Goal: Communication & Community: Connect with others

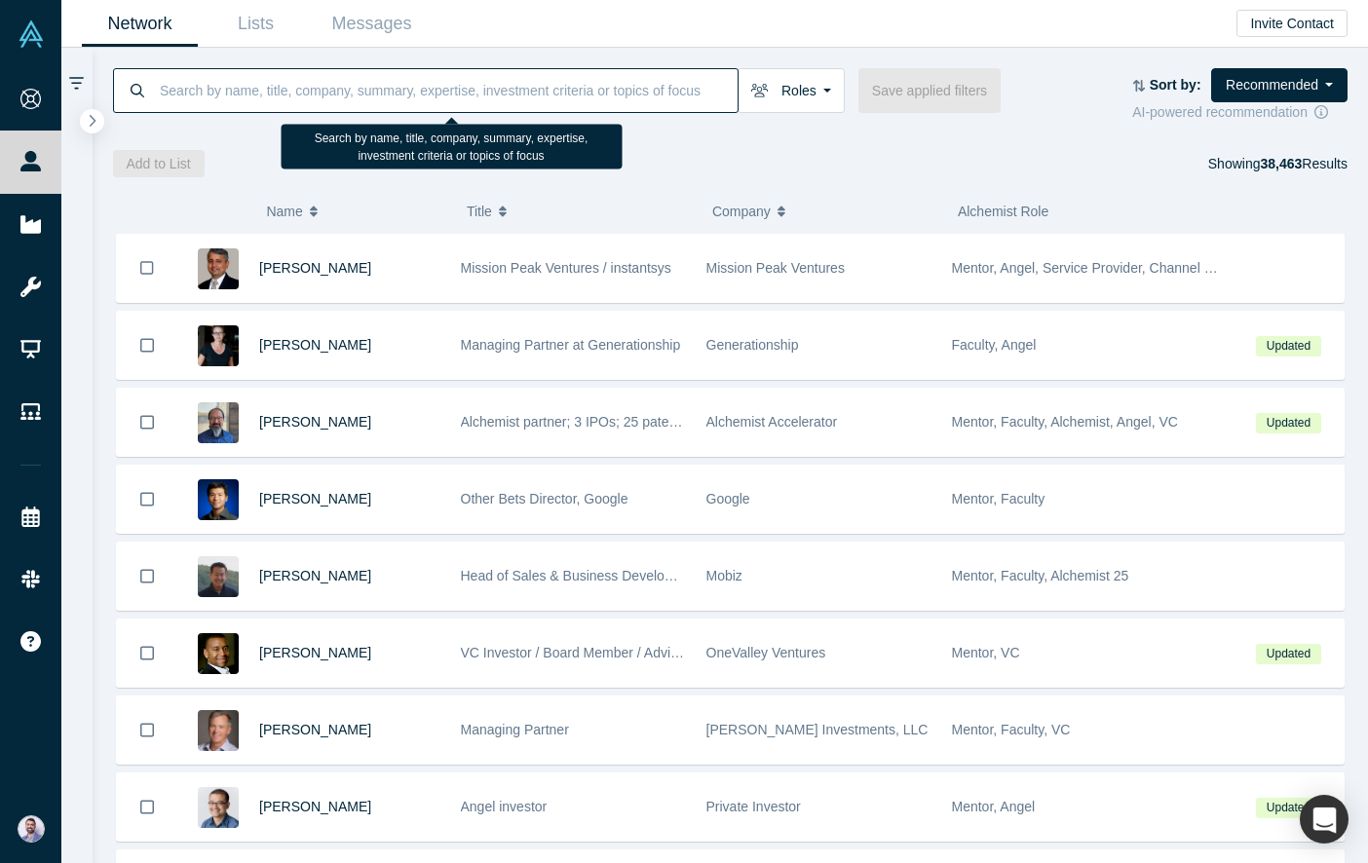
click at [382, 72] on input at bounding box center [448, 90] width 580 height 46
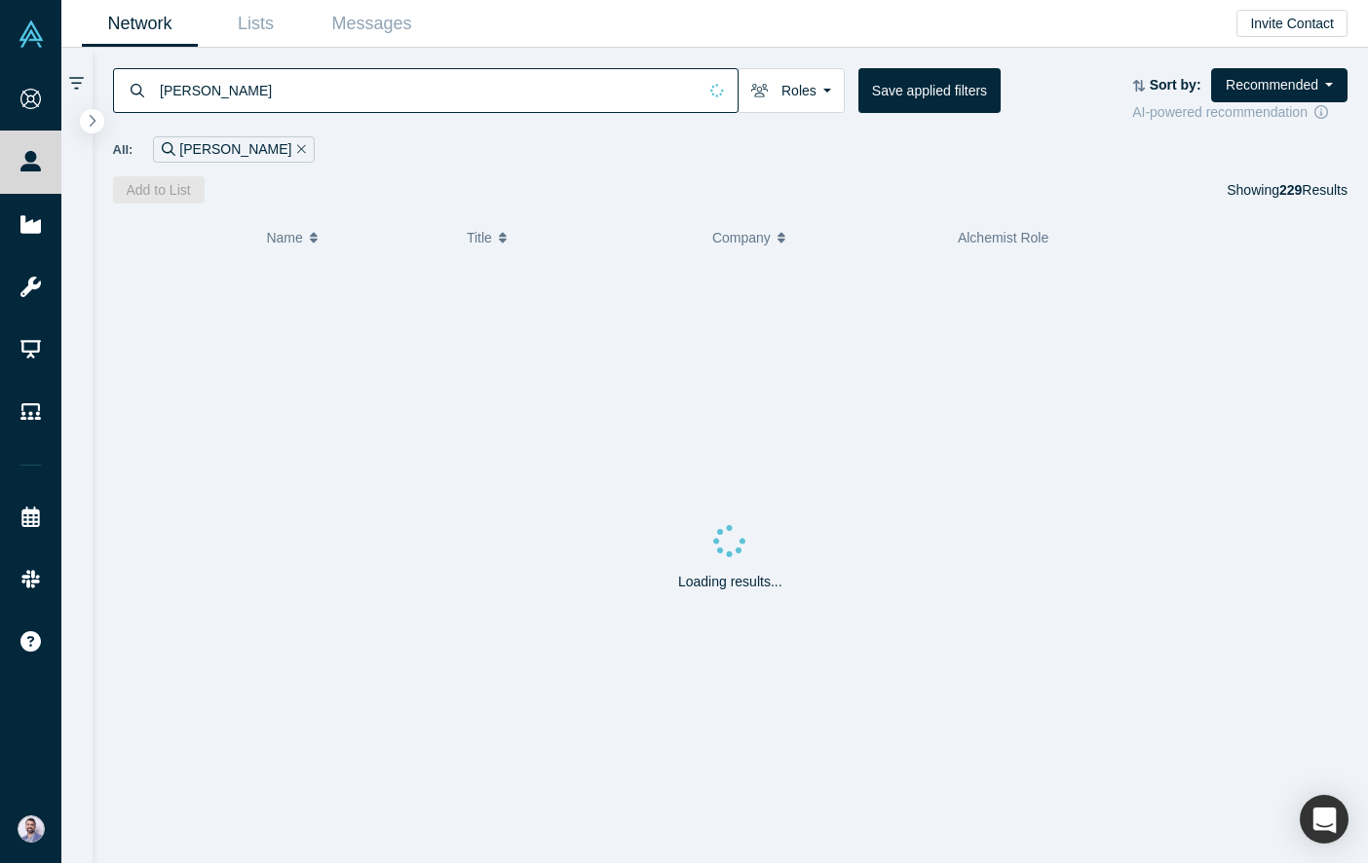
type input "[PERSON_NAME]"
click at [301, 364] on div "Loading results..." at bounding box center [730, 562] width 1235 height 602
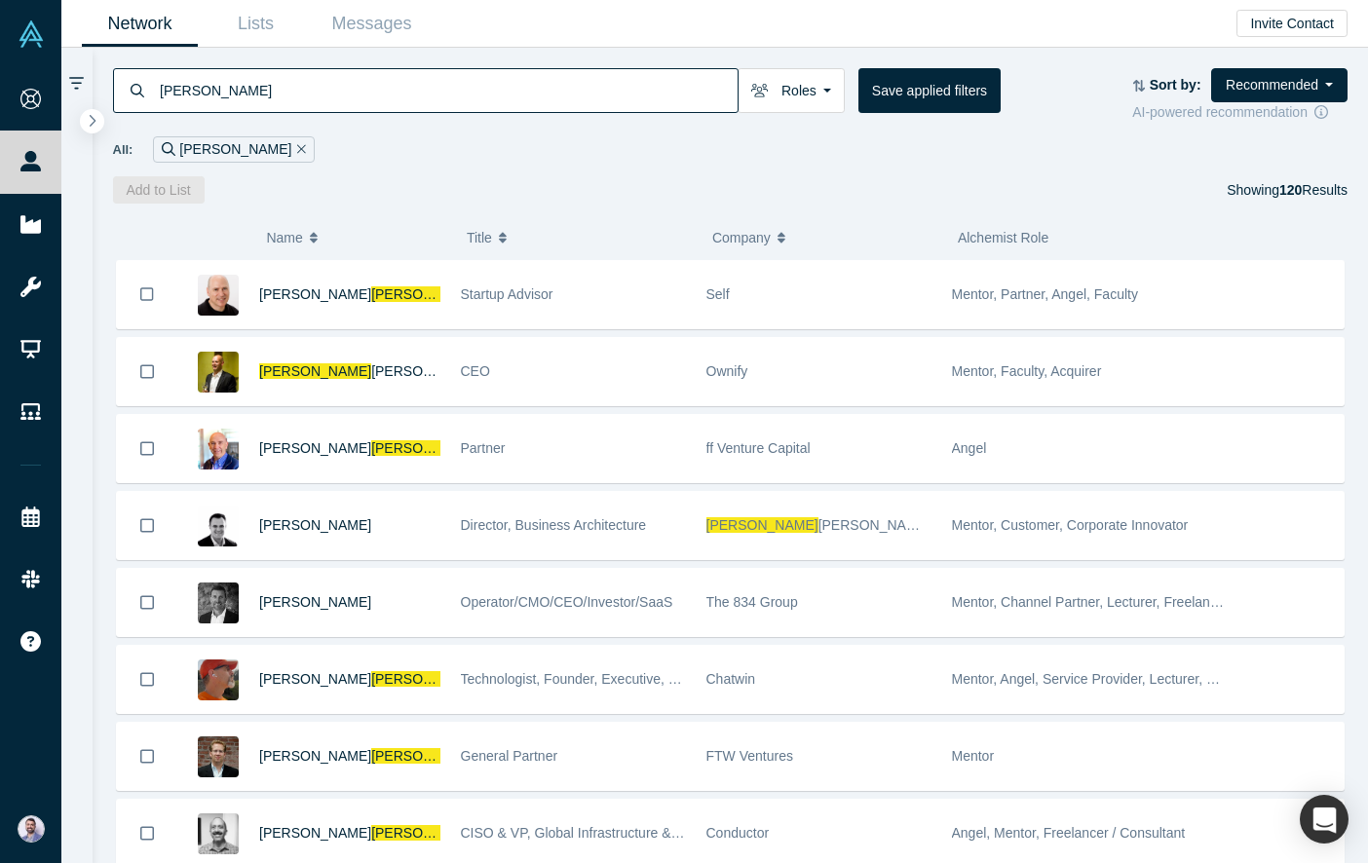
click at [329, 116] on div "[PERSON_NAME] Founders Faculty Mentors Alumni Mentor Angels VCs Corporate Innov…" at bounding box center [730, 95] width 1235 height 55
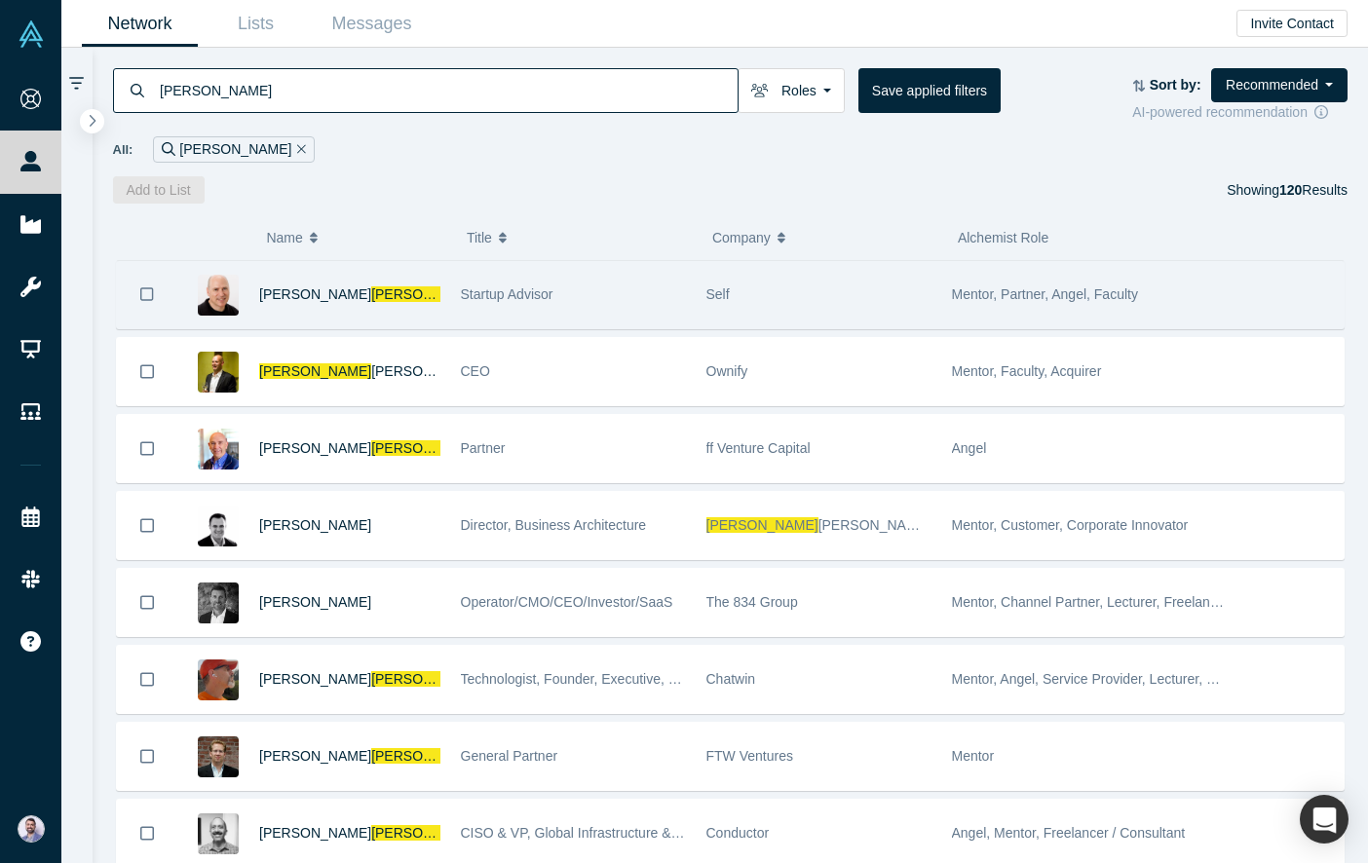
click at [298, 304] on div "[PERSON_NAME] l" at bounding box center [349, 294] width 181 height 67
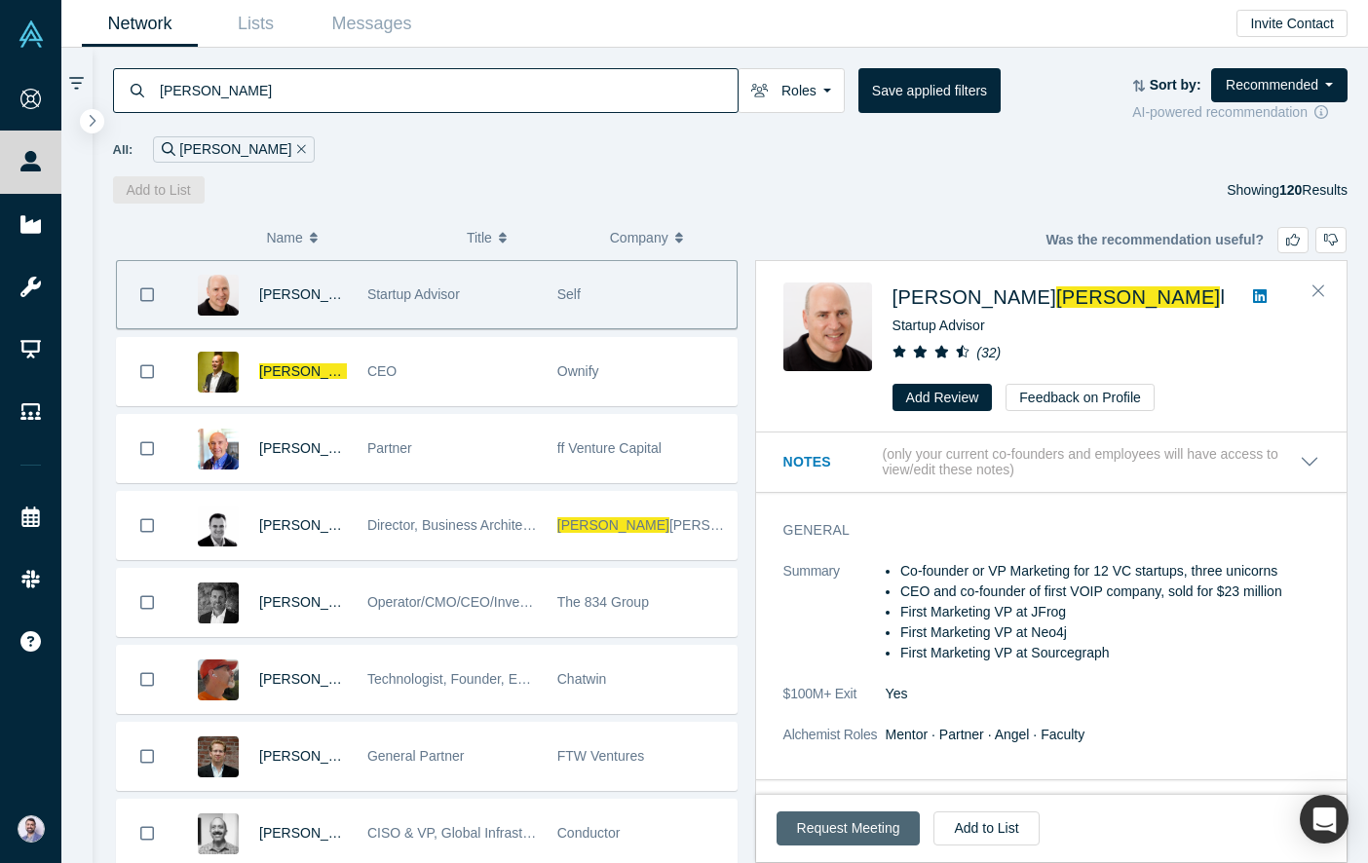
click at [867, 815] on button "Request Meeting" at bounding box center [848, 828] width 144 height 34
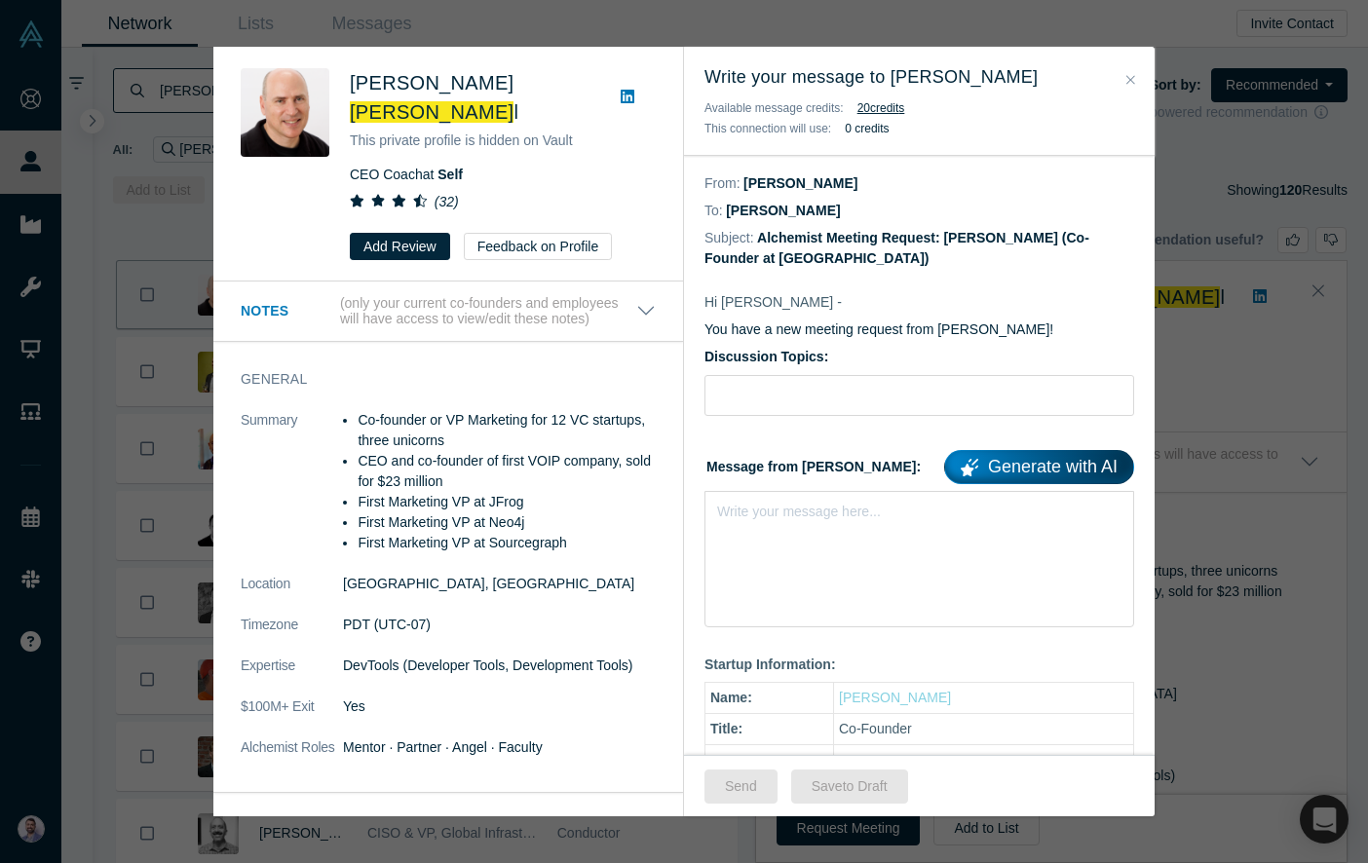
click at [620, 89] on icon at bounding box center [627, 97] width 14 height 16
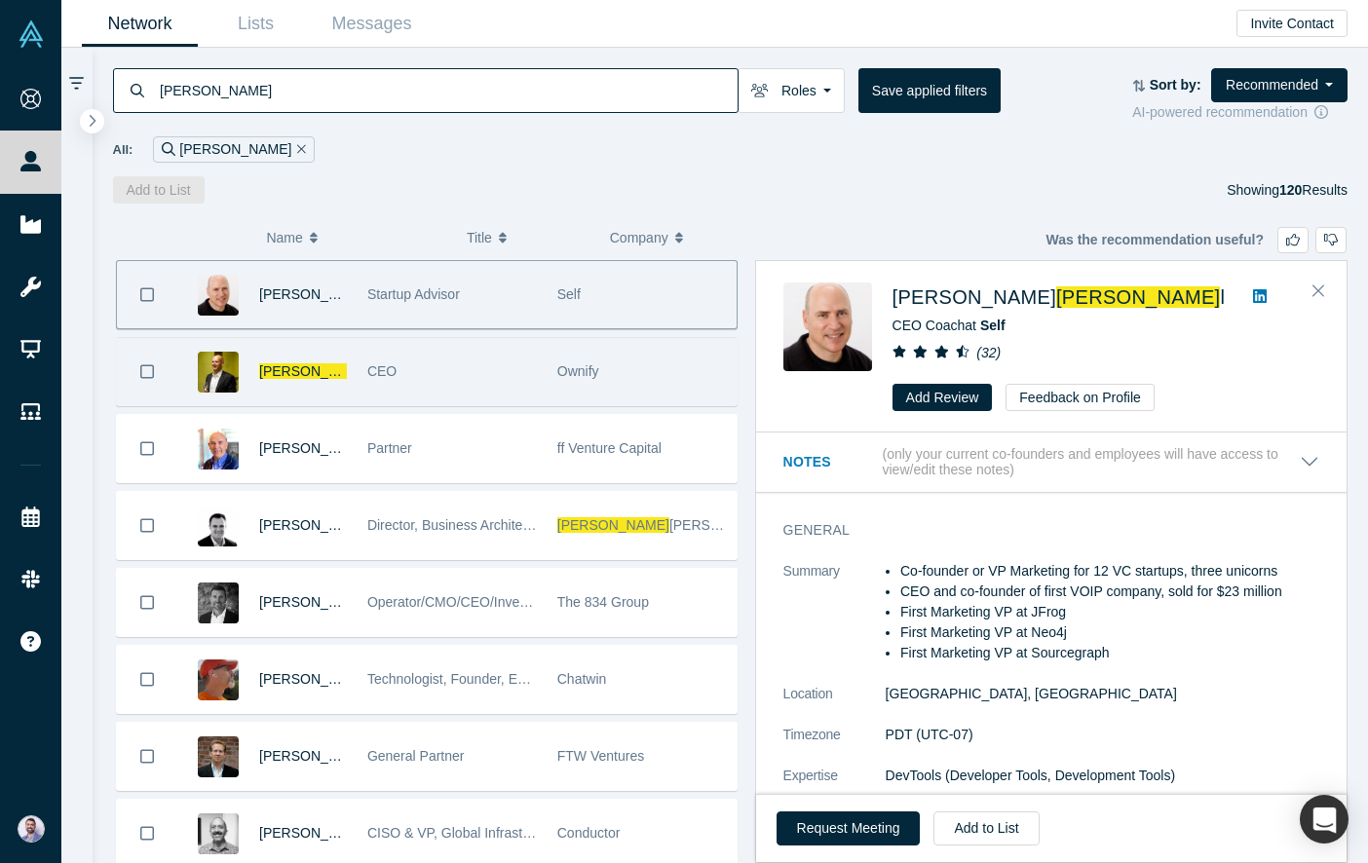
click at [242, 357] on div "[PERSON_NAME]" at bounding box center [261, 371] width 169 height 67
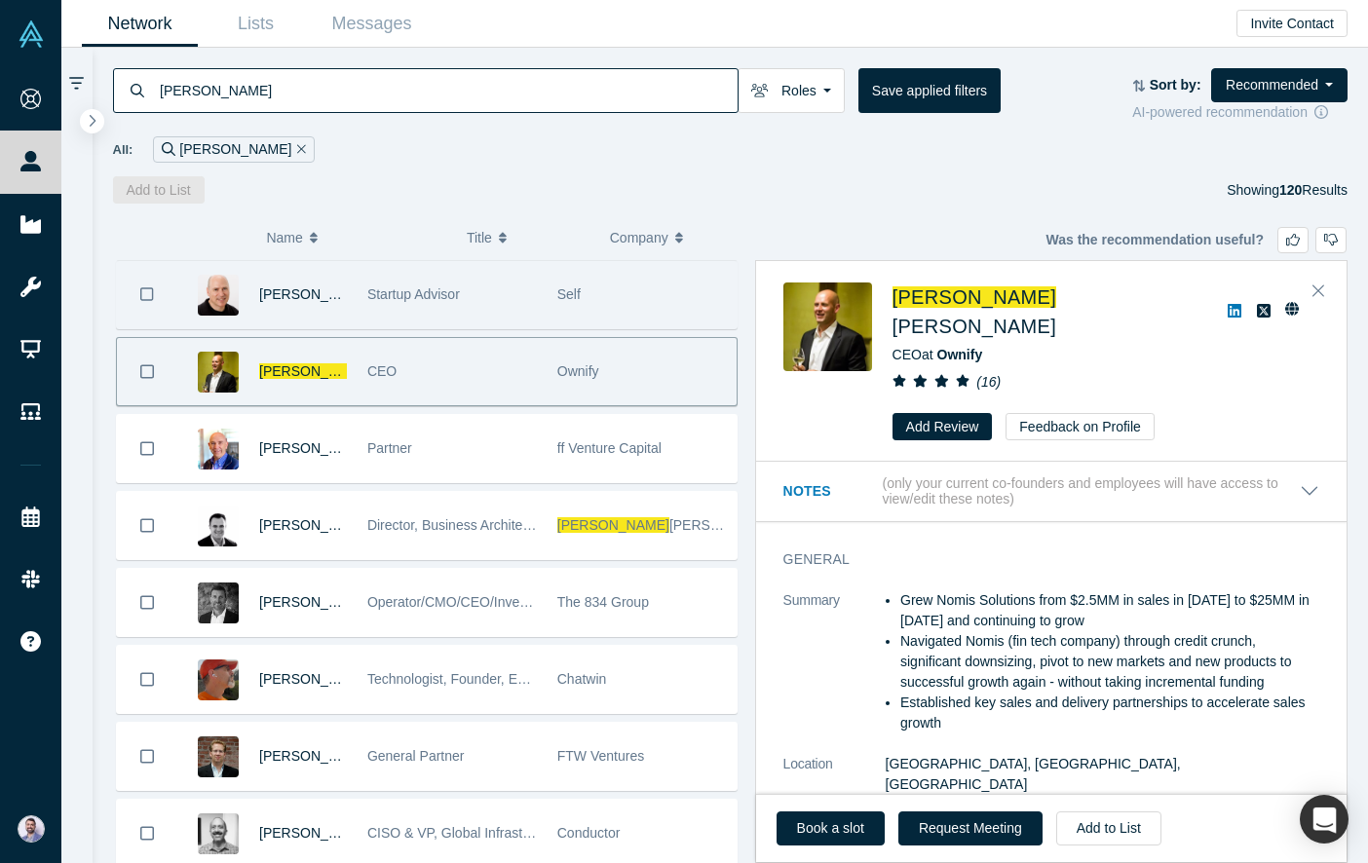
click at [420, 304] on div "Startup Advisor" at bounding box center [451, 294] width 169 height 67
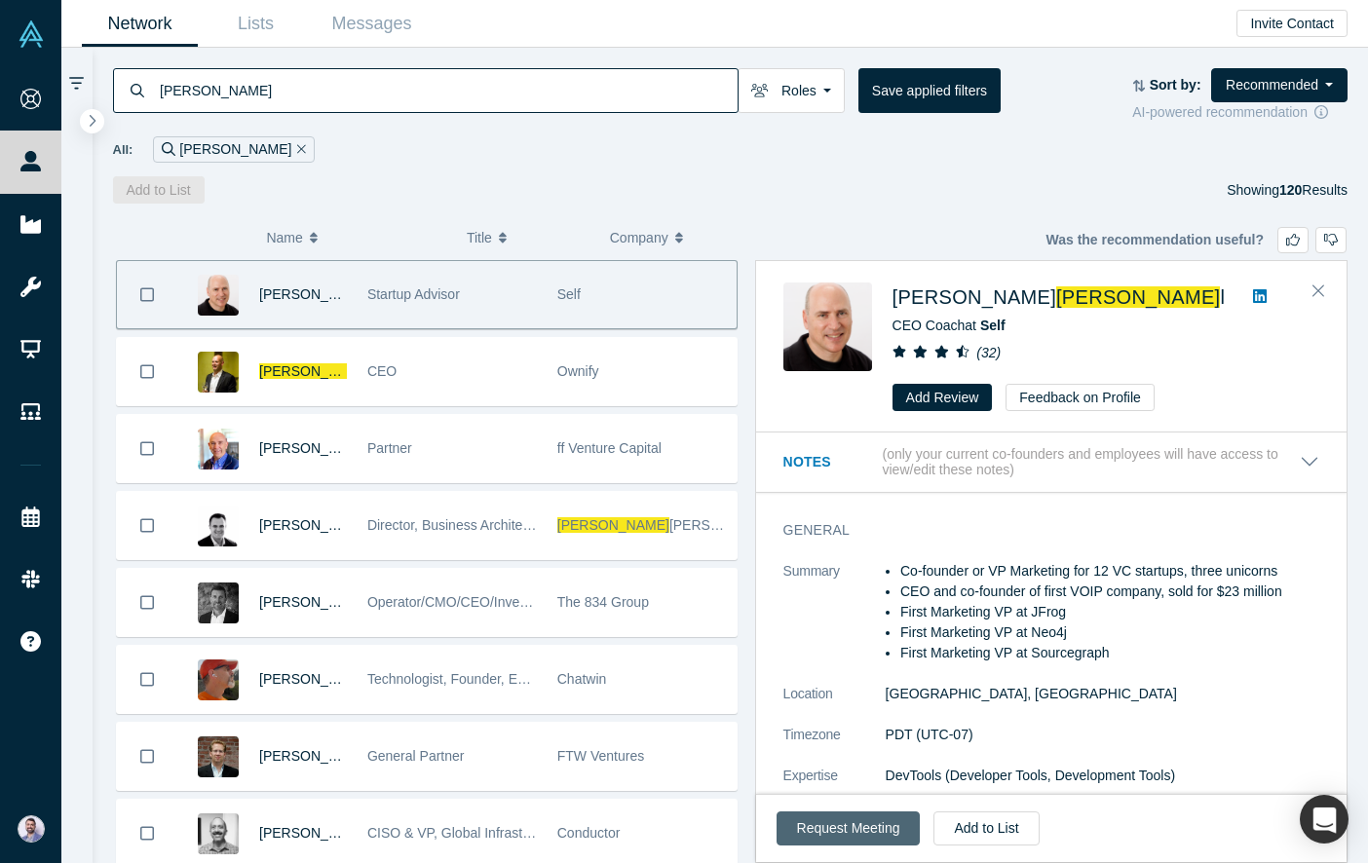
click at [857, 831] on button "Request Meeting" at bounding box center [848, 828] width 144 height 34
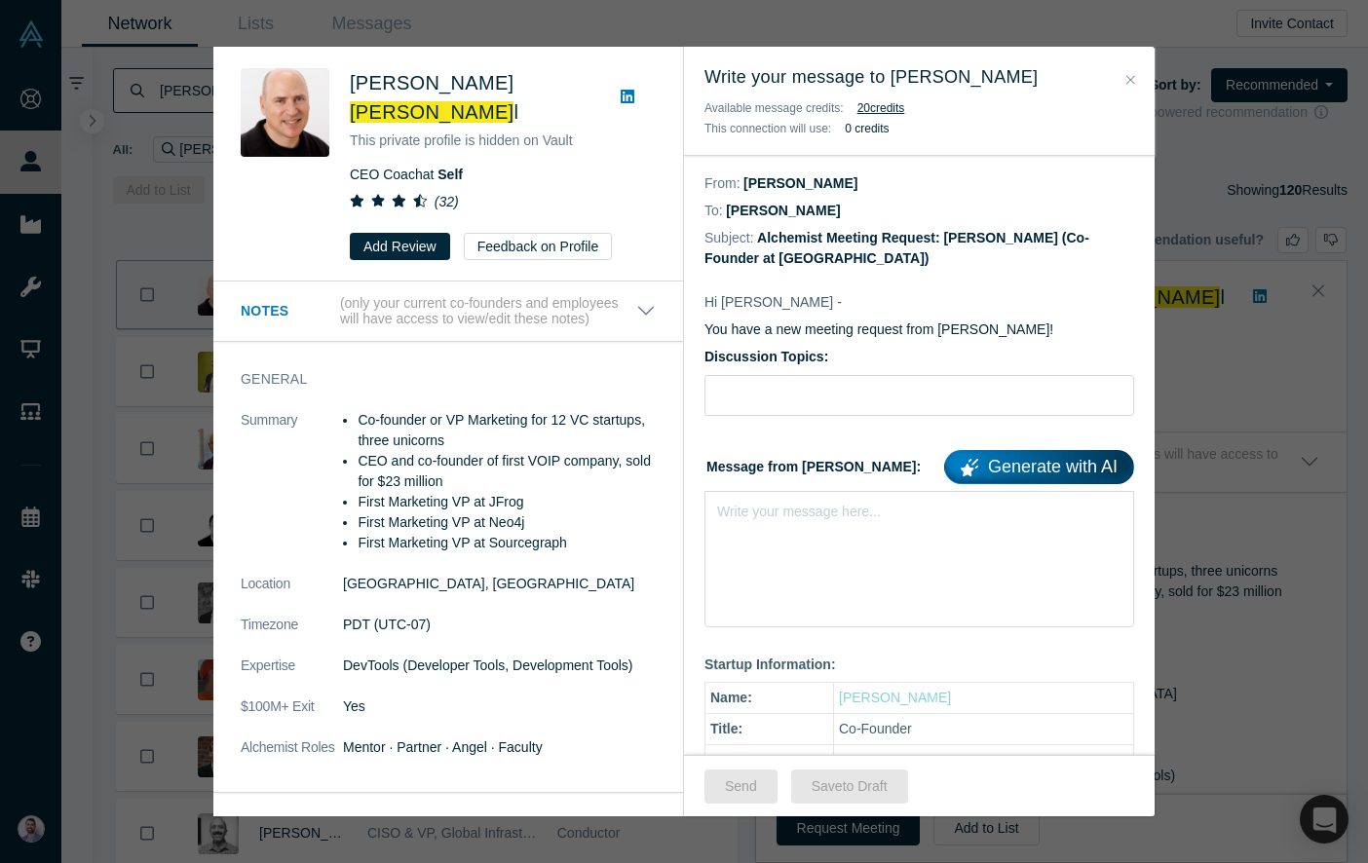
click at [799, 368] on div "Discussion Topics:" at bounding box center [919, 381] width 430 height 69
click at [787, 385] on input "Discussion Topics:" at bounding box center [919, 395] width 430 height 41
type input "Messaging"
click at [829, 518] on div "Write your message here..." at bounding box center [919, 508] width 404 height 20
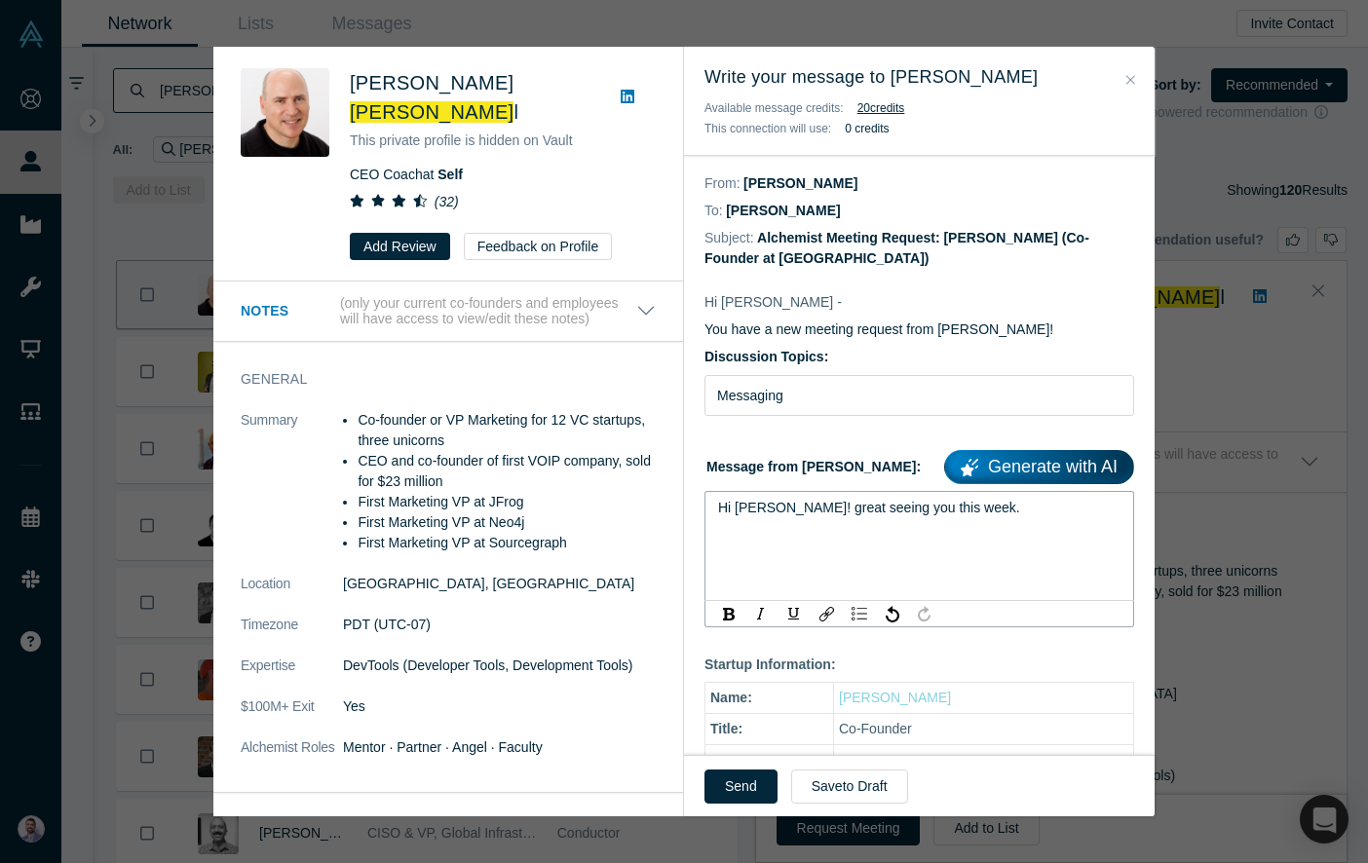
click at [790, 511] on span "Hi [PERSON_NAME]! great seeing you this week." at bounding box center [869, 508] width 302 height 16
click at [875, 512] on span "Hi [PERSON_NAME]! Great seeing you this week." at bounding box center [870, 508] width 305 height 16
click at [1044, 514] on span "Hi [PERSON_NAME]! Great seeing you again this week. We're working on messaging …" at bounding box center [910, 518] width 385 height 36
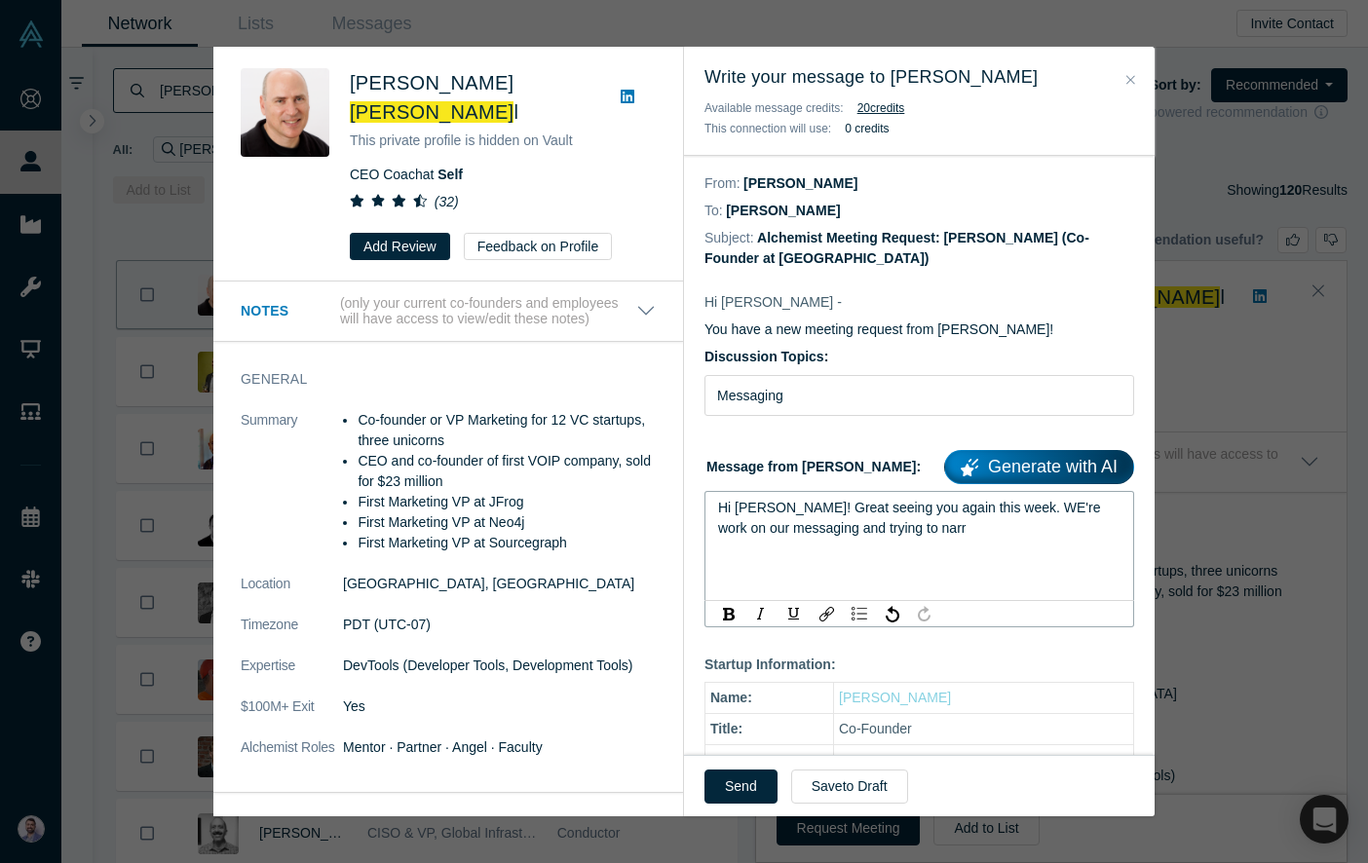
click at [1032, 507] on span "Hi [PERSON_NAME]! Great seeing you again this week. WE're work on our messaging…" at bounding box center [911, 518] width 386 height 36
drag, startPoint x: 1032, startPoint y: 507, endPoint x: 998, endPoint y: 507, distance: 33.1
click at [998, 507] on span "Hi [PERSON_NAME]! Great seeing you again this week. WE're work on our messaging…" at bounding box center [911, 518] width 386 height 36
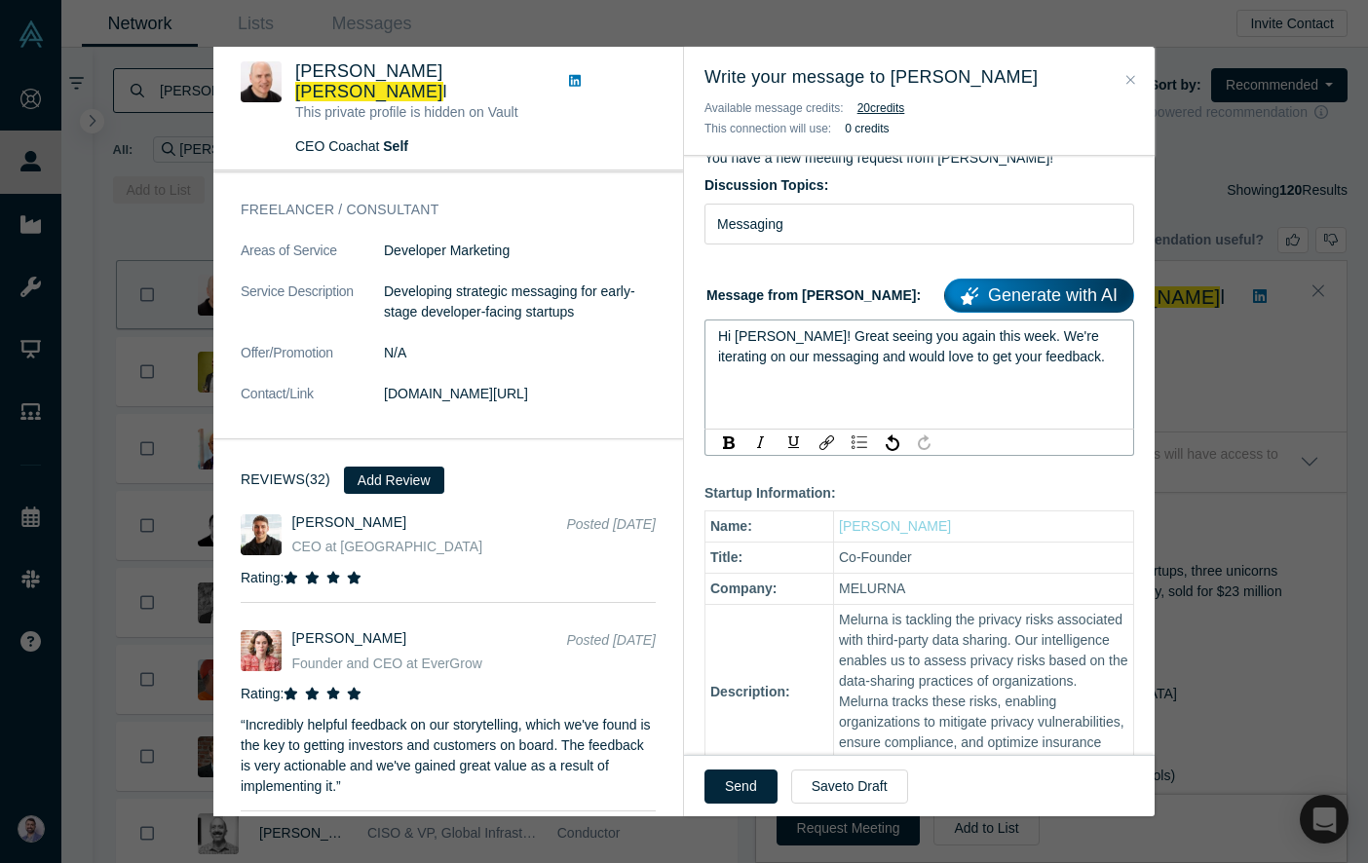
scroll to position [1370, 0]
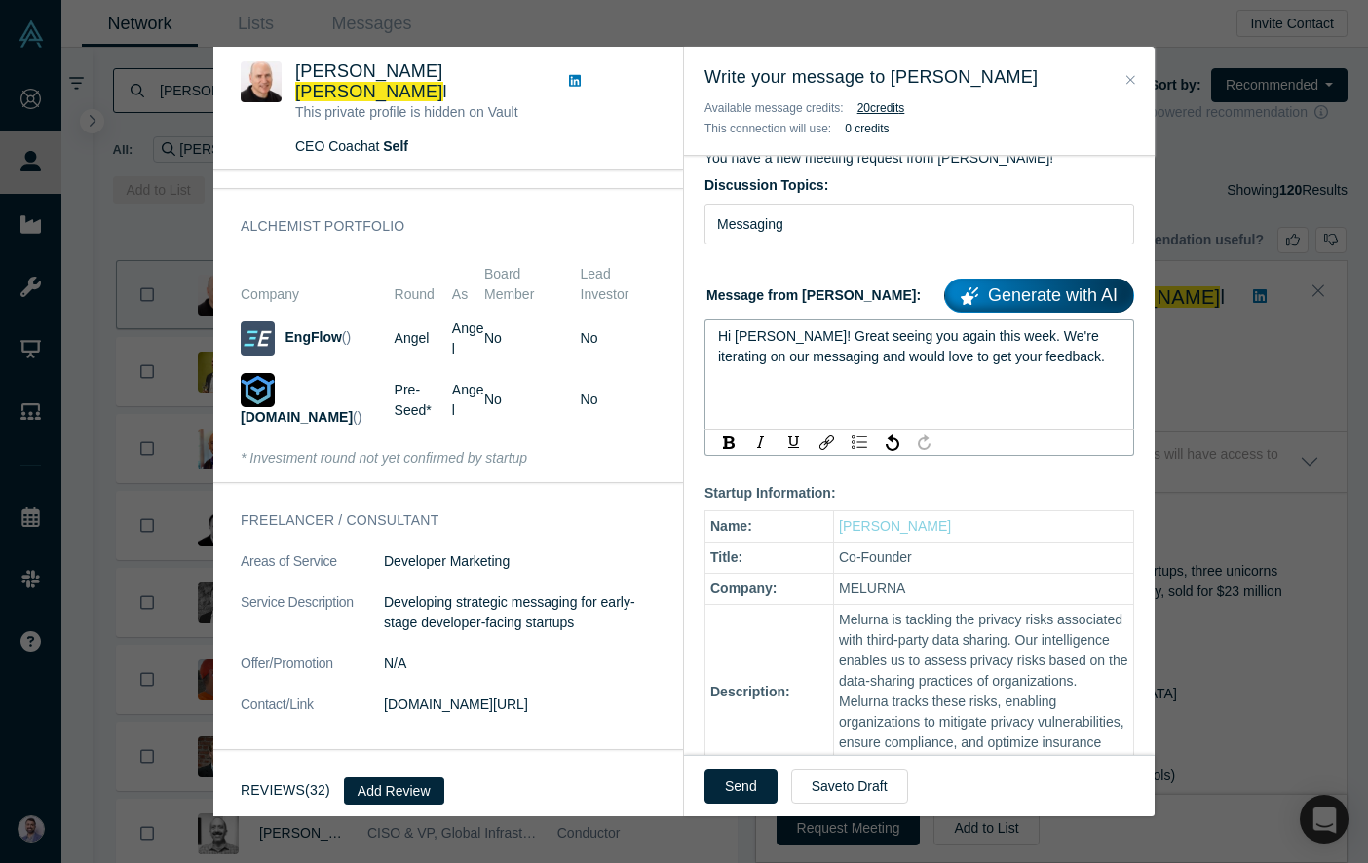
click at [783, 337] on span "Hi [PERSON_NAME]! Great seeing you again this week. We're iterating on our mess…" at bounding box center [911, 346] width 387 height 36
click at [989, 339] on span "Hi [PERSON_NAME], Great seeing you again this week. We're iterating on our mess…" at bounding box center [911, 346] width 387 height 36
drag, startPoint x: 989, startPoint y: 339, endPoint x: 1034, endPoint y: 368, distance: 54.3
click at [1034, 368] on div "Hi [PERSON_NAME], Great seeing you again this week. We're iterating on our mess…" at bounding box center [919, 374] width 430 height 110
click at [1034, 341] on span "Hi [PERSON_NAME], Great seeing you again this week. We're iterating on our mess…" at bounding box center [911, 346] width 387 height 36
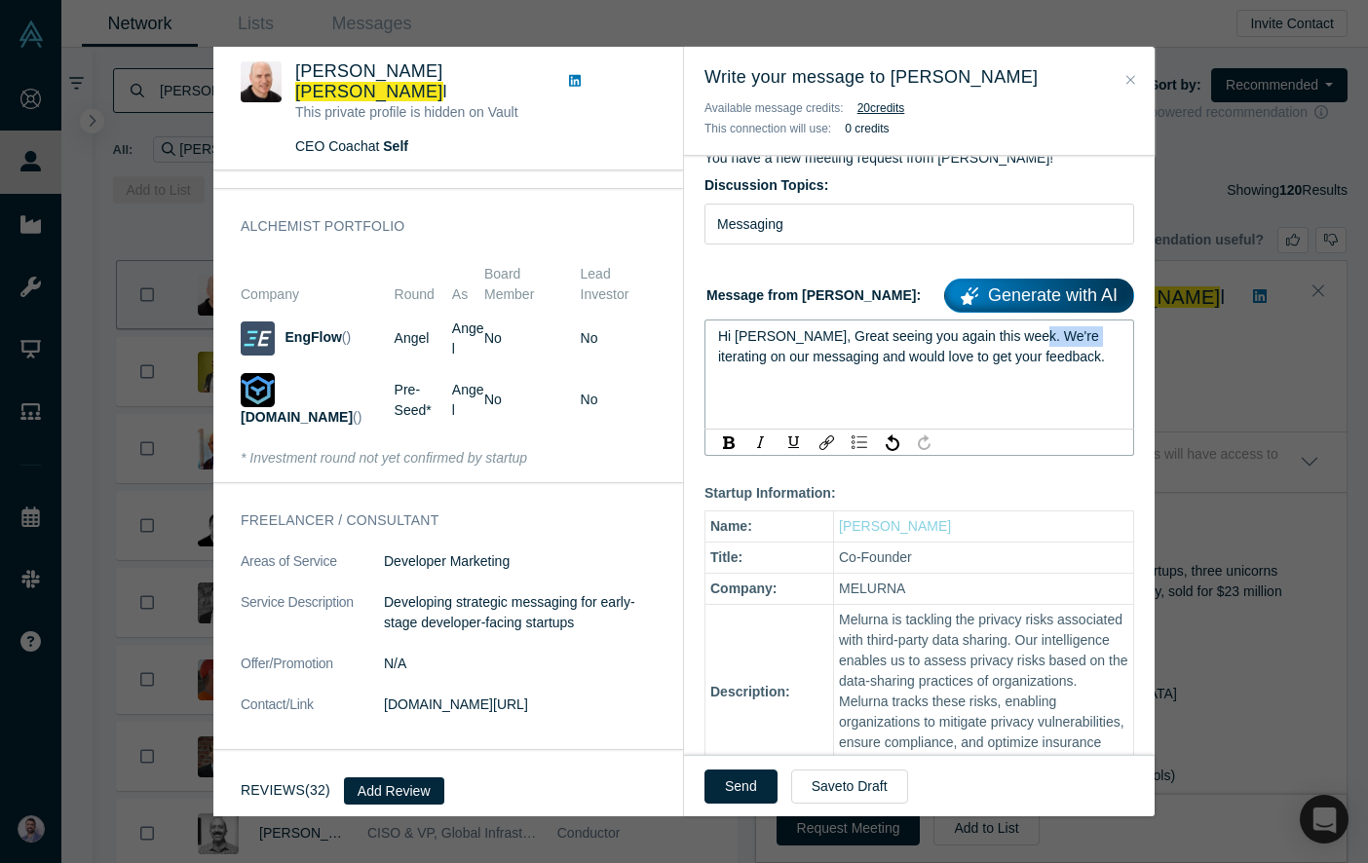
click at [1034, 341] on span "Hi [PERSON_NAME], Great seeing you again this week. We're iterating on our mess…" at bounding box center [911, 346] width 387 height 36
click at [1041, 329] on span "Hi [PERSON_NAME], Great seeing you again this week. We're refining our messagin…" at bounding box center [910, 346] width 385 height 36
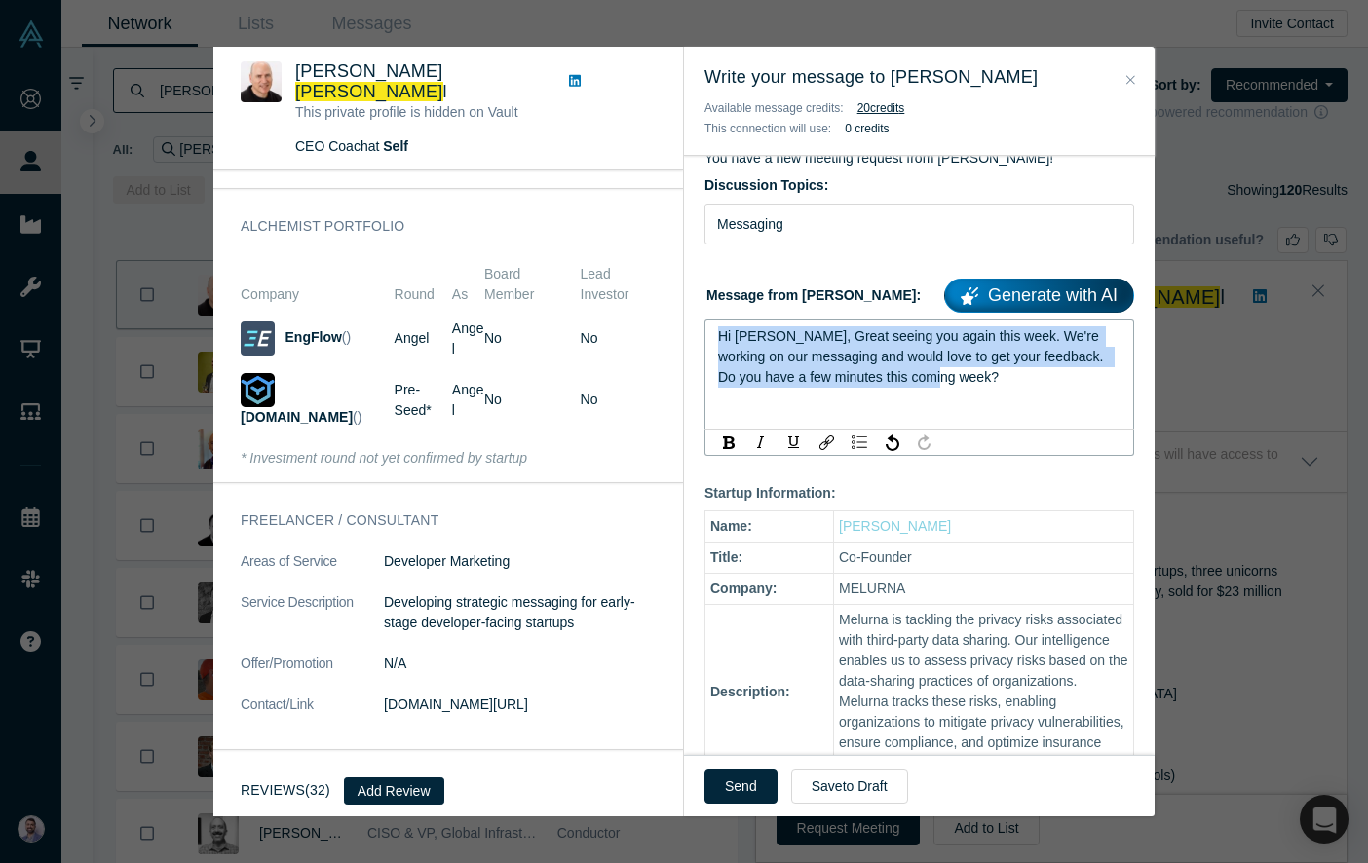
copy span "Hi [PERSON_NAME], Great seeing you again this week. We're working on our messag…"
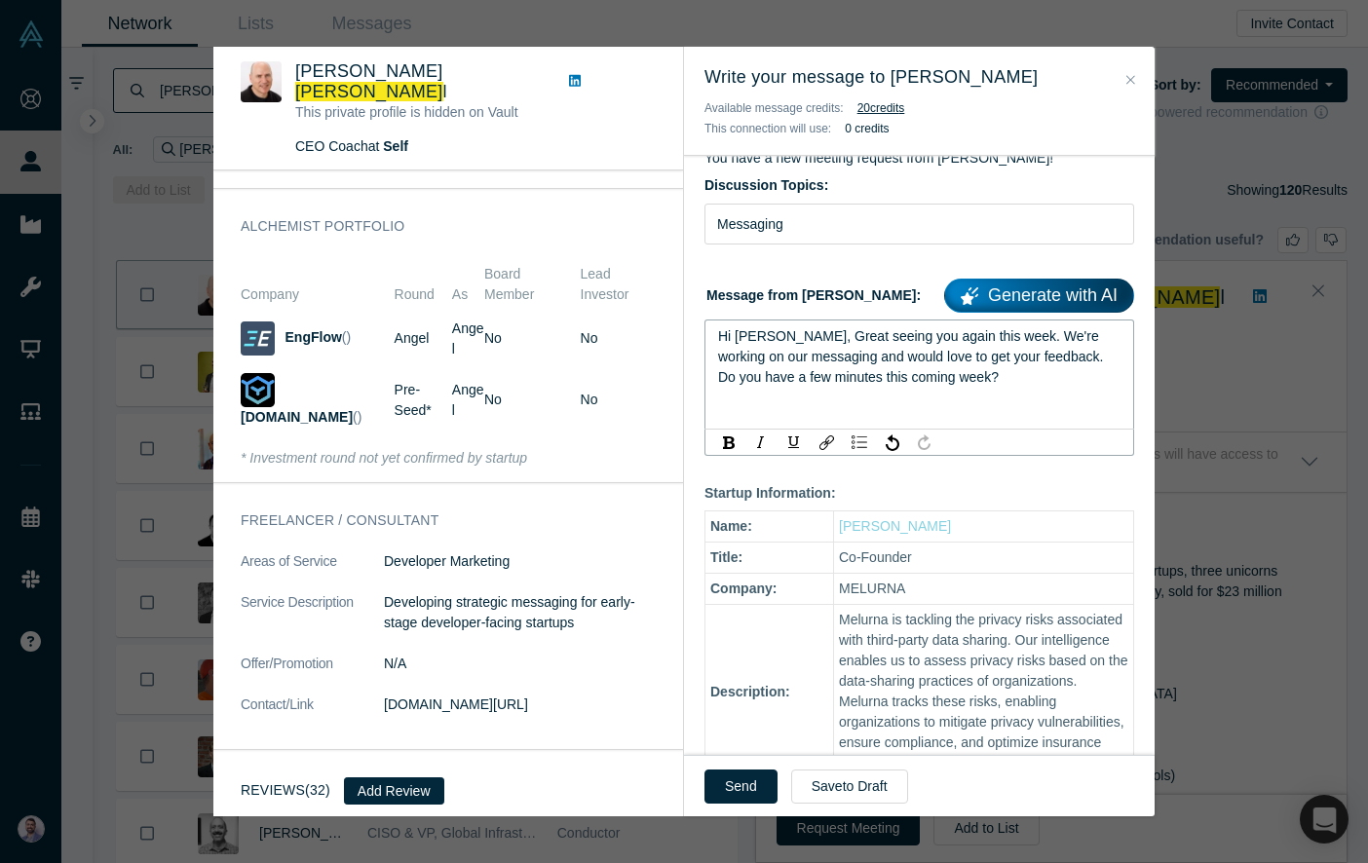
click at [810, 383] on span "Hi [PERSON_NAME], Great seeing you again this week. We're working on our messag…" at bounding box center [914, 356] width 393 height 56
drag, startPoint x: 810, startPoint y: 383, endPoint x: 919, endPoint y: 382, distance: 108.1
click at [919, 382] on div "Hi [PERSON_NAME], Great seeing you again this week. We're working on our messag…" at bounding box center [919, 356] width 403 height 61
click at [956, 332] on span "Hi [PERSON_NAME], Great seeing you again this week. We're working on our messag…" at bounding box center [914, 356] width 393 height 56
drag, startPoint x: 956, startPoint y: 332, endPoint x: 939, endPoint y: 332, distance: 16.6
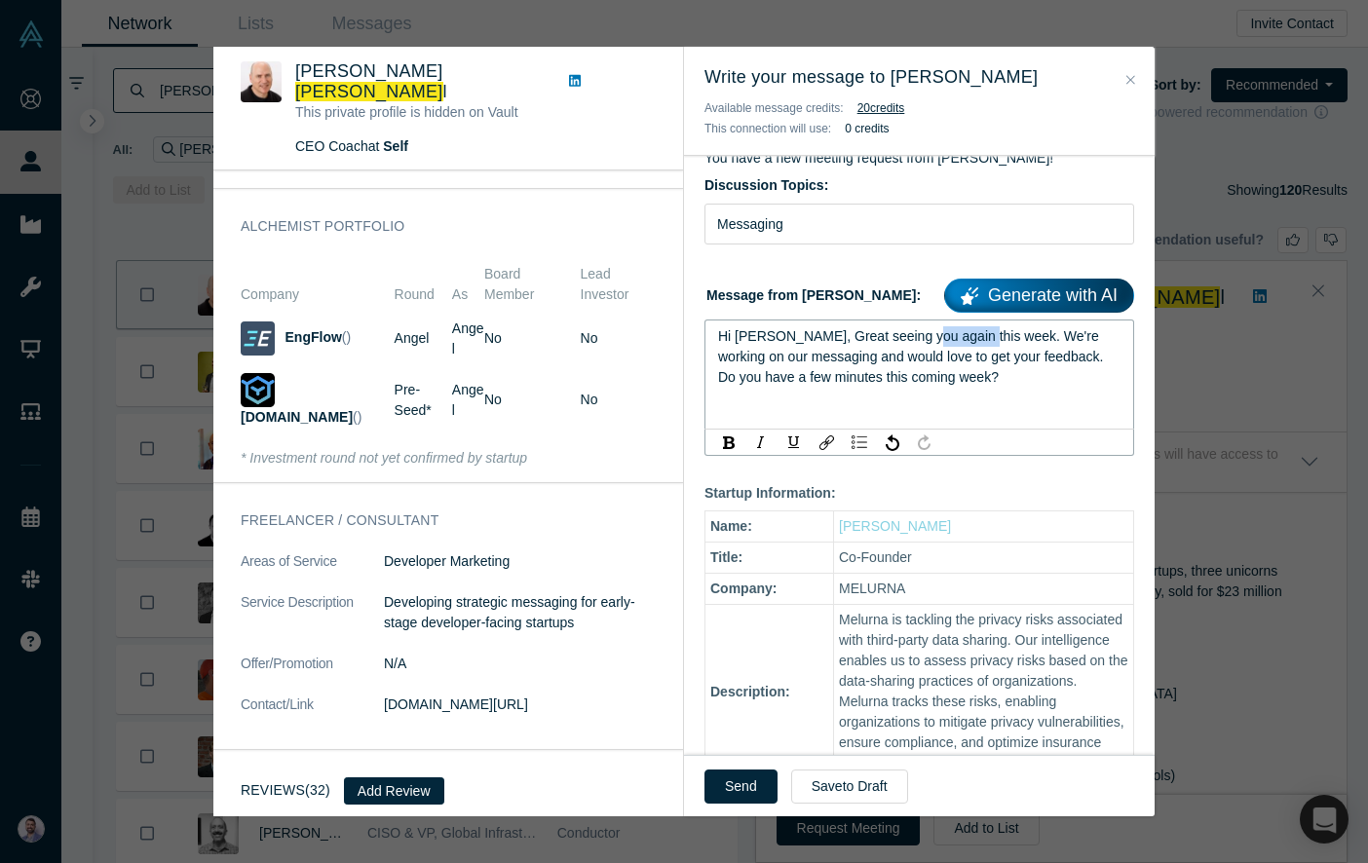
click at [939, 332] on span "Hi [PERSON_NAME], Great seeing you again this week. We're working on our messag…" at bounding box center [914, 356] width 393 height 56
click at [1075, 335] on span "Hi [PERSON_NAME], Great seeing you again [DATE]. We're working on our messaging…" at bounding box center [914, 356] width 393 height 56
click at [1013, 375] on span "Hi [PERSON_NAME], Great seeing you again [DATE]. As we kick off fundraising, we…" at bounding box center [919, 356] width 402 height 56
drag, startPoint x: 1013, startPoint y: 375, endPoint x: 1015, endPoint y: 406, distance: 31.2
click at [1015, 388] on div "Hi [PERSON_NAME], Great seeing you again [DATE]. As we kick off fundraising, we…" at bounding box center [919, 356] width 403 height 61
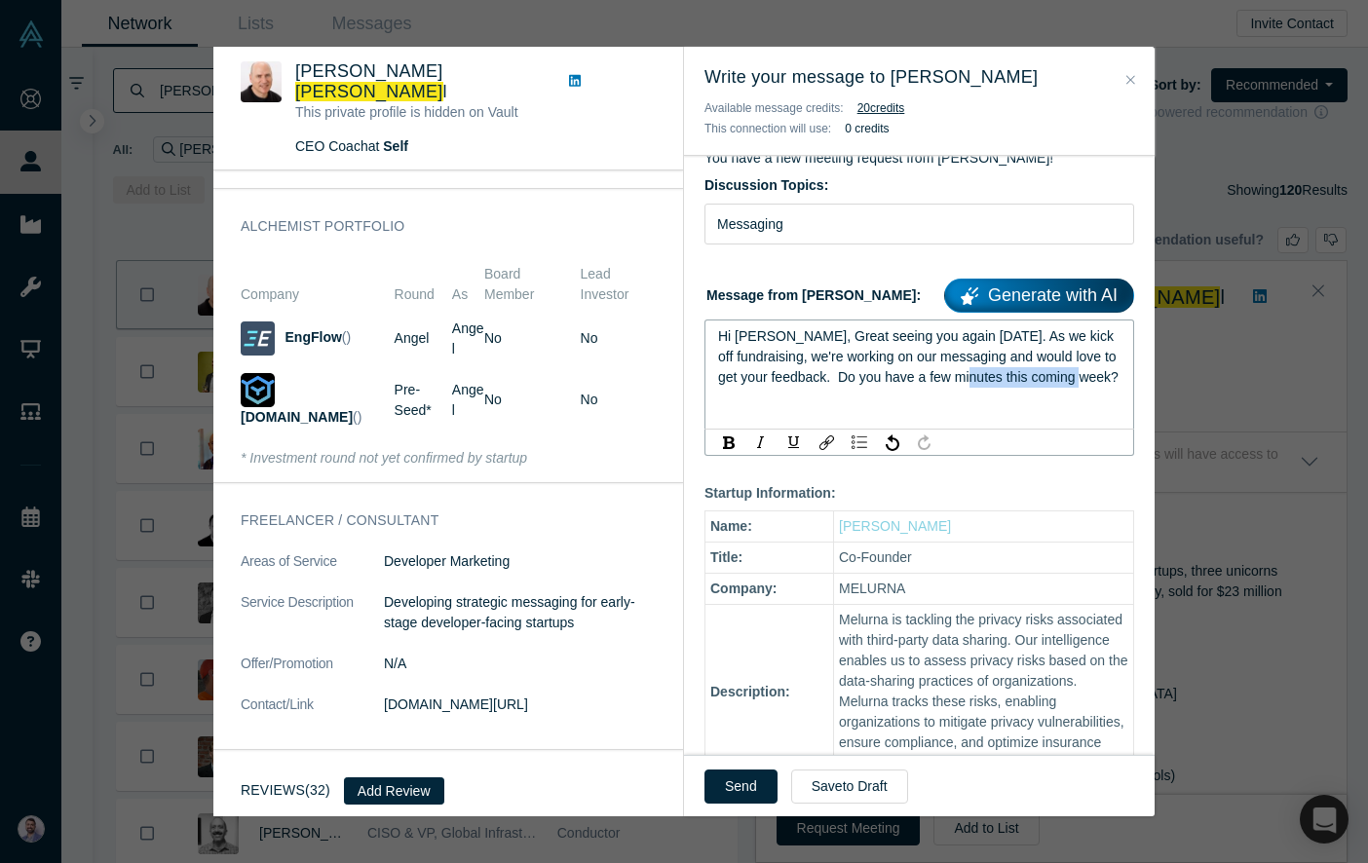
click at [1015, 388] on div "Hi [PERSON_NAME], Great seeing you again [DATE]. As we kick off fundraising, we…" at bounding box center [919, 356] width 403 height 61
click at [1015, 380] on span "Hi [PERSON_NAME], Great seeing you again [DATE]. As we kick off fundraising, we…" at bounding box center [919, 356] width 402 height 56
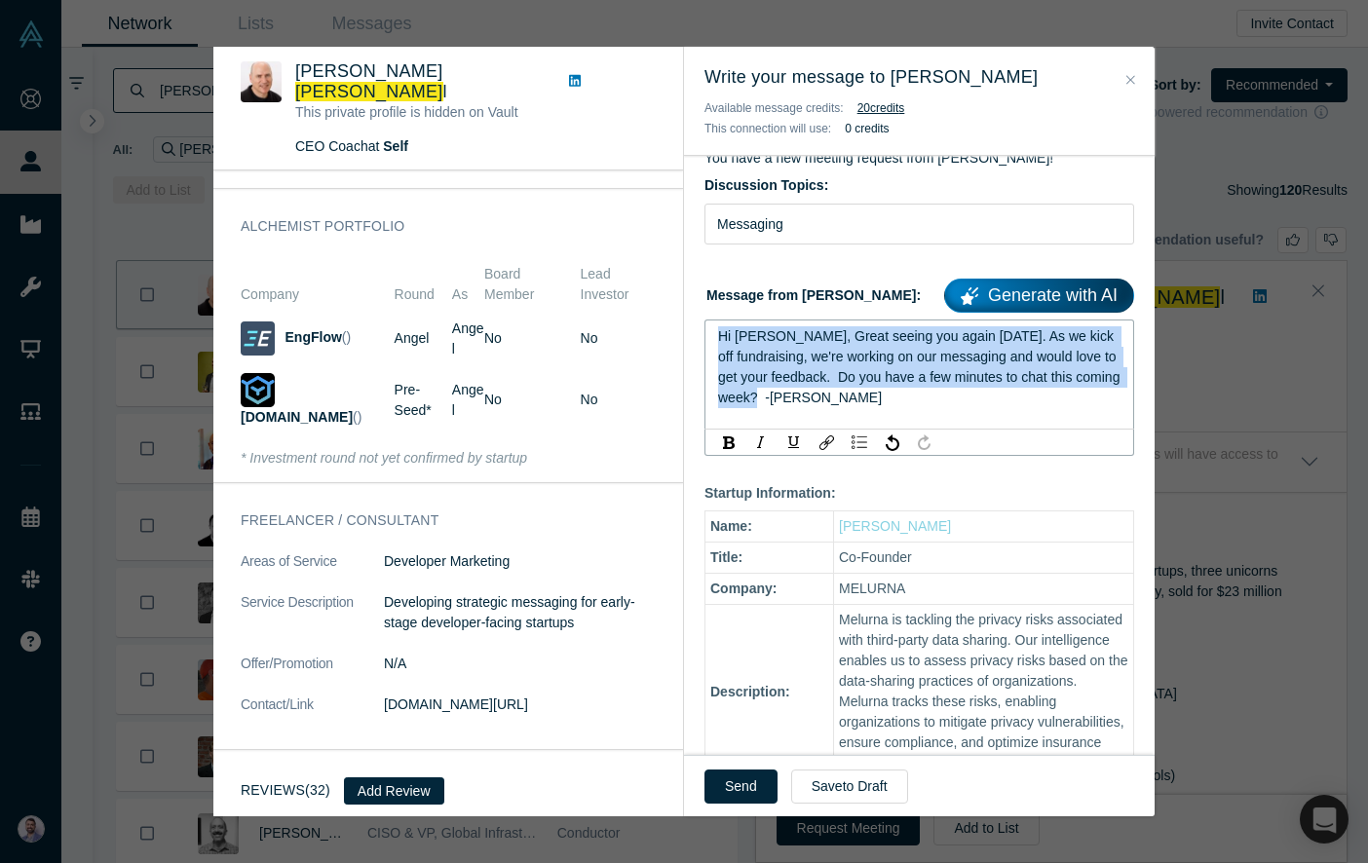
copy span "Hi [PERSON_NAME], Great seeing you again [DATE]. As we kick off fundraising, we…"
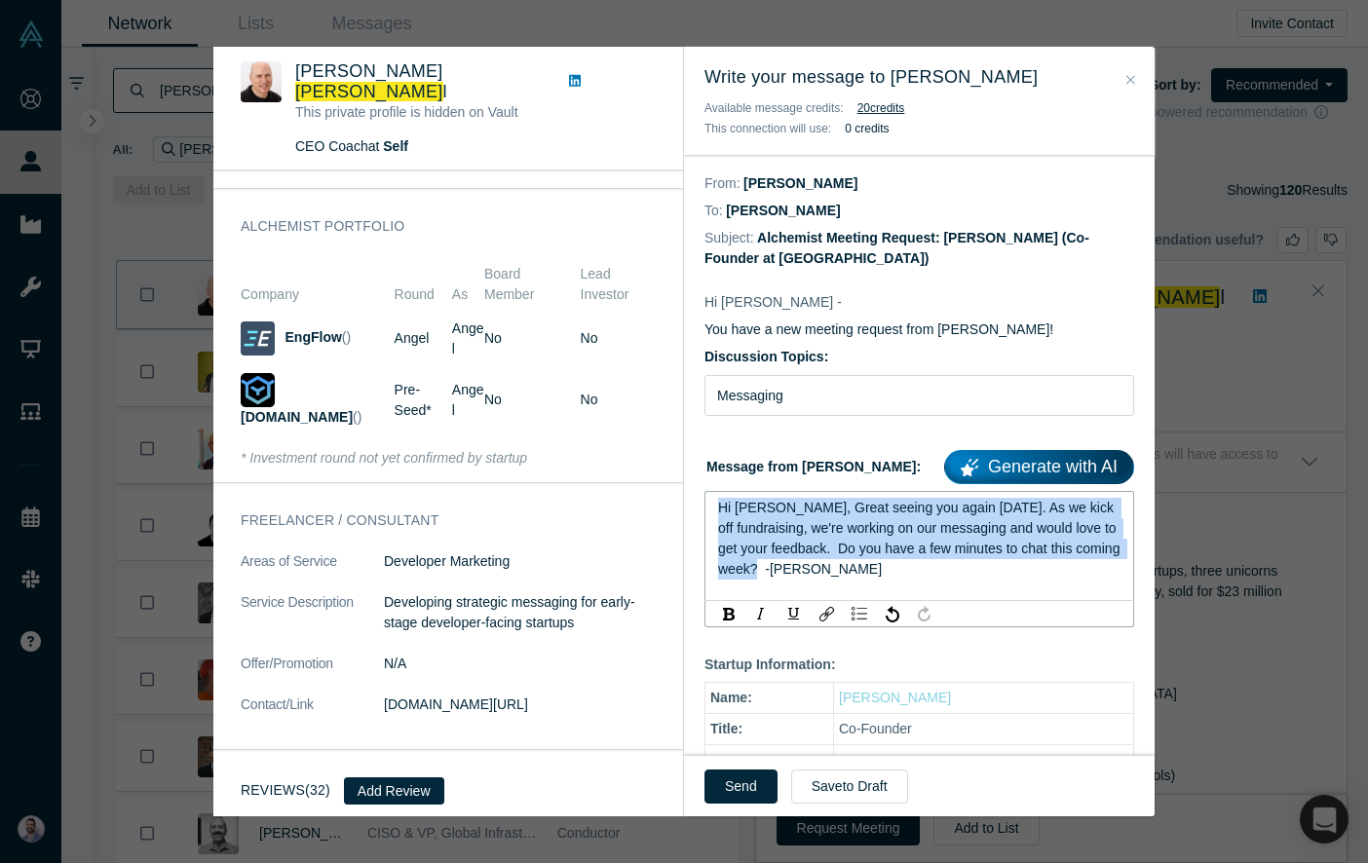
scroll to position [225, 0]
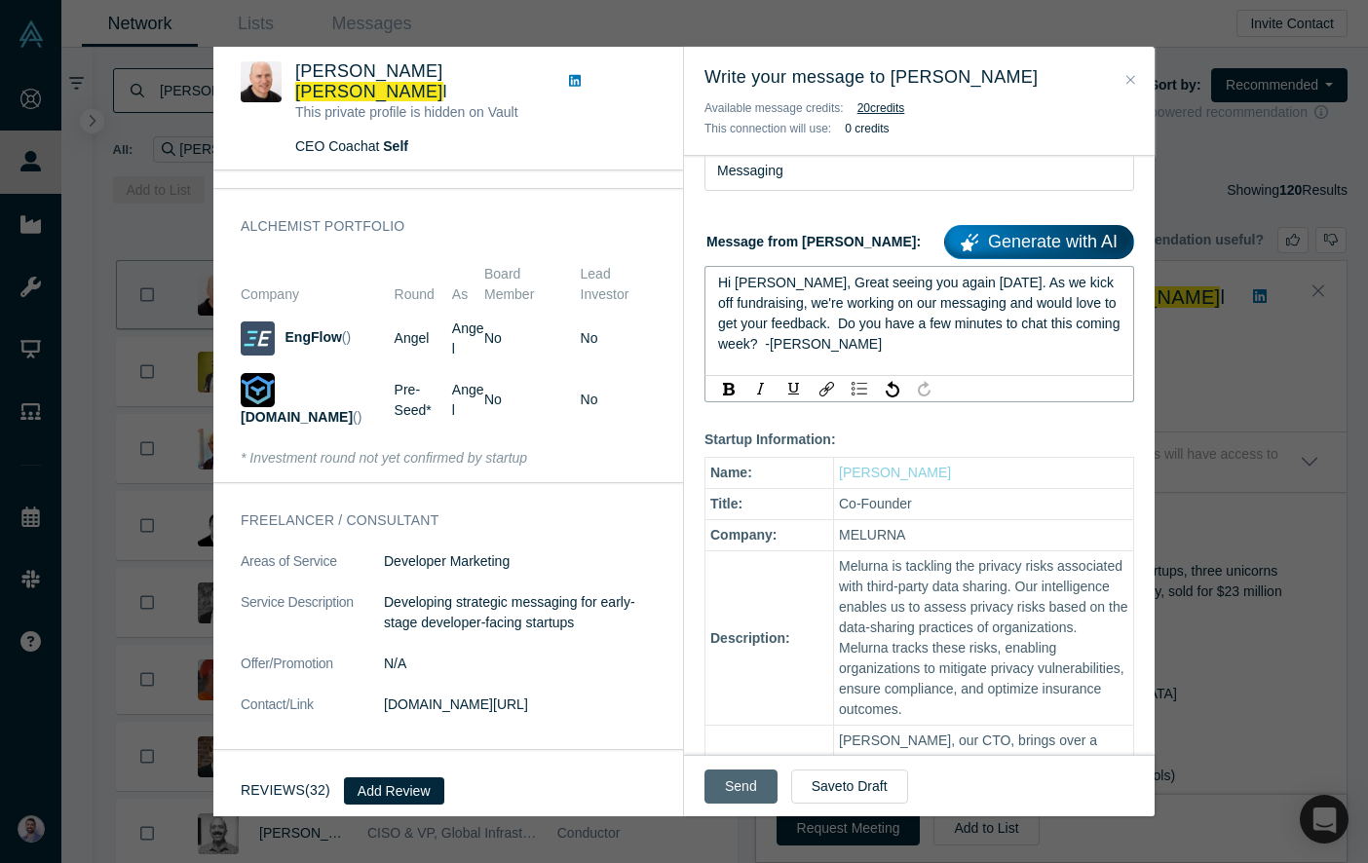
click at [736, 783] on button "Send" at bounding box center [740, 787] width 73 height 34
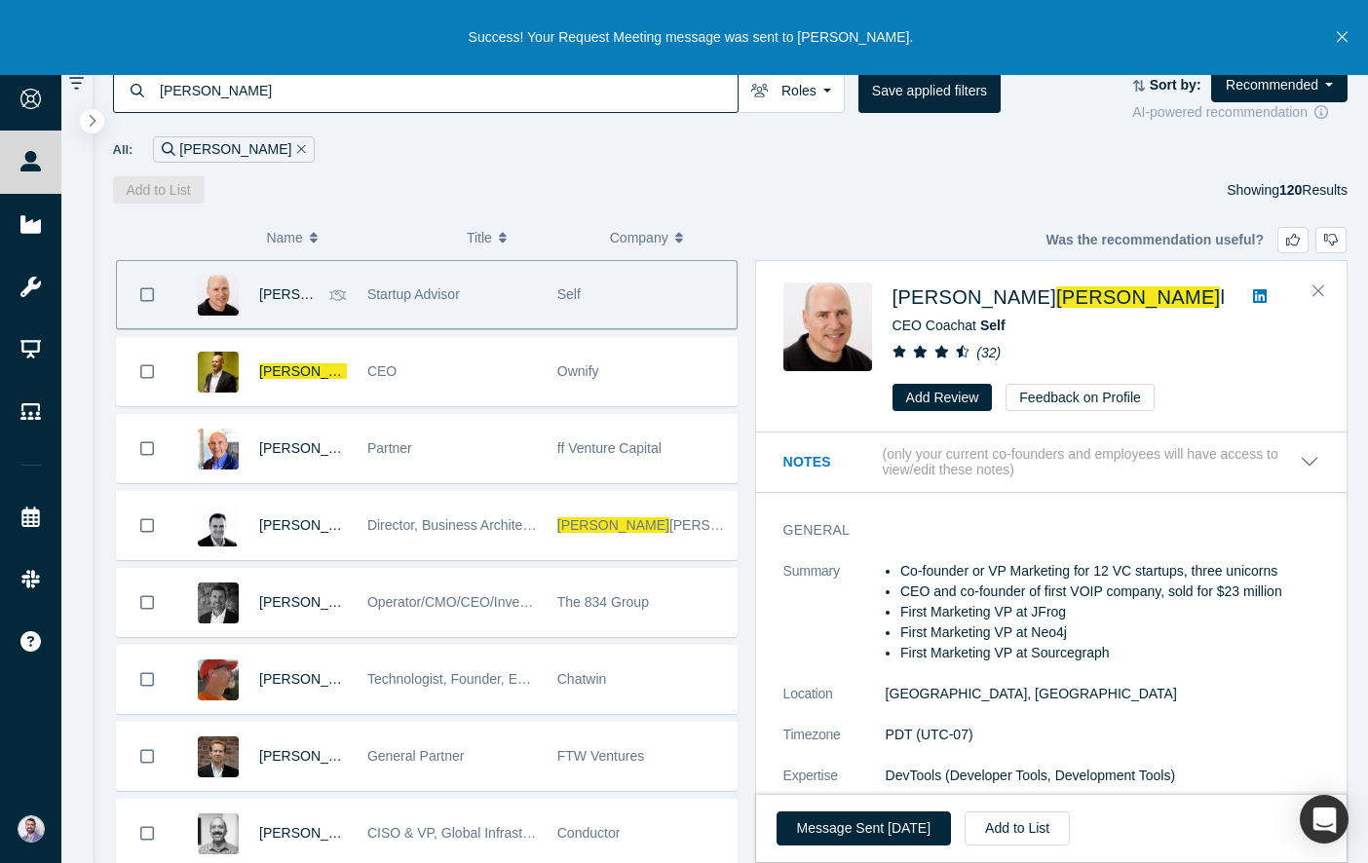
scroll to position [0, 0]
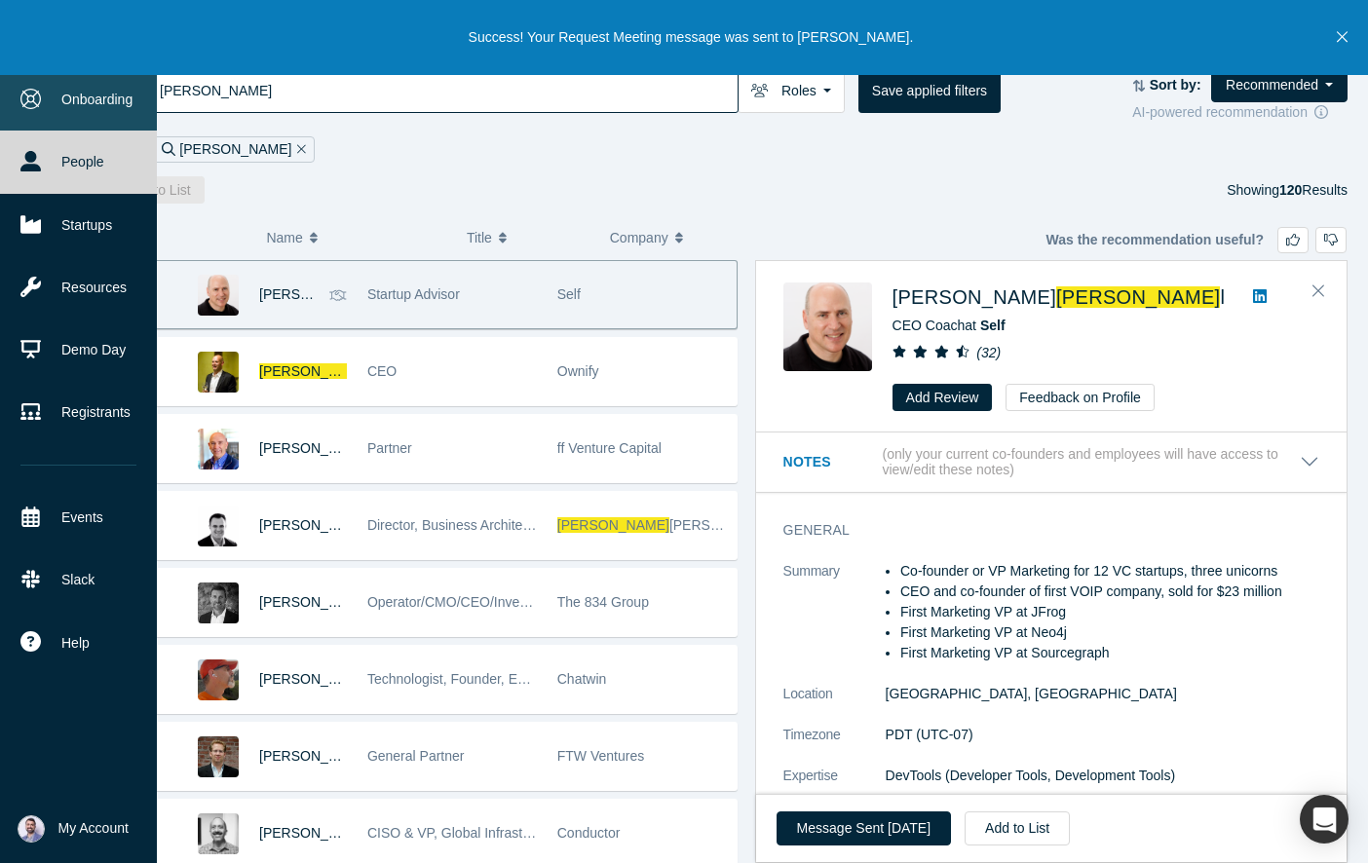
click at [41, 108] on link "Onboarding" at bounding box center [78, 99] width 157 height 62
